Goal: Find specific page/section: Find specific page/section

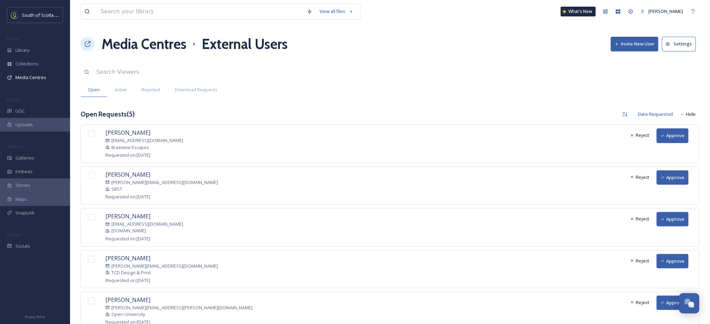
click at [667, 137] on button "Approve" at bounding box center [673, 136] width 32 height 14
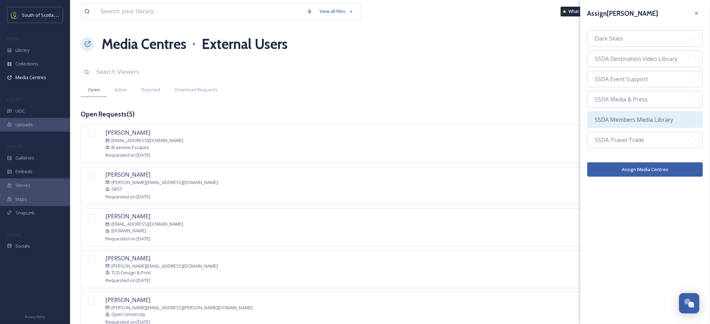
click at [638, 117] on span "SSDA Members Media Library" at bounding box center [634, 120] width 78 height 8
click at [626, 164] on button "Assign Media Centres" at bounding box center [646, 170] width 116 height 14
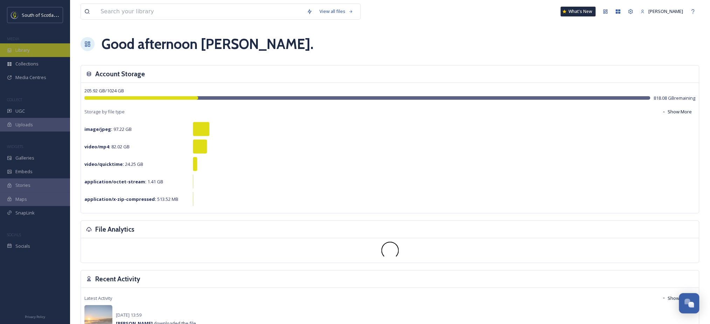
click at [28, 53] on span "Library" at bounding box center [22, 50] width 14 height 7
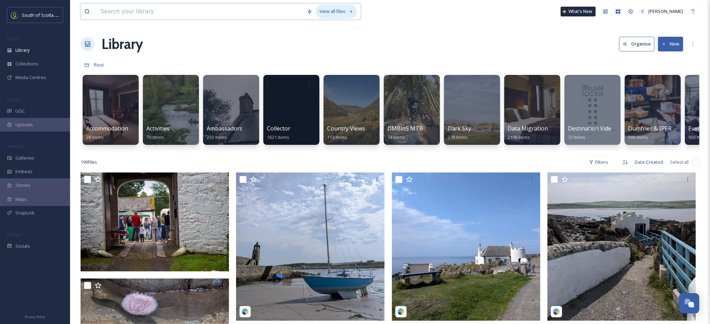
click at [328, 14] on div "View all files" at bounding box center [336, 12] width 41 height 14
